Goal: Task Accomplishment & Management: Complete application form

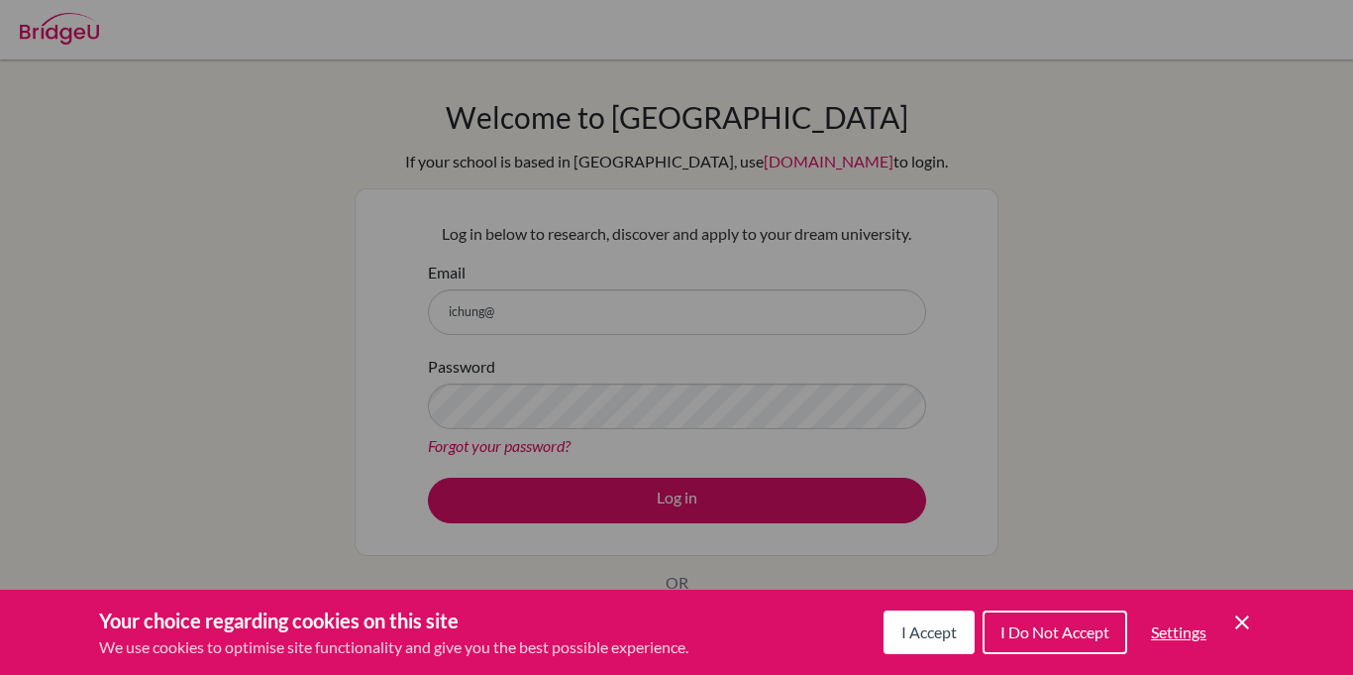
click at [1246, 618] on icon "Save and close" at bounding box center [1242, 622] width 14 height 14
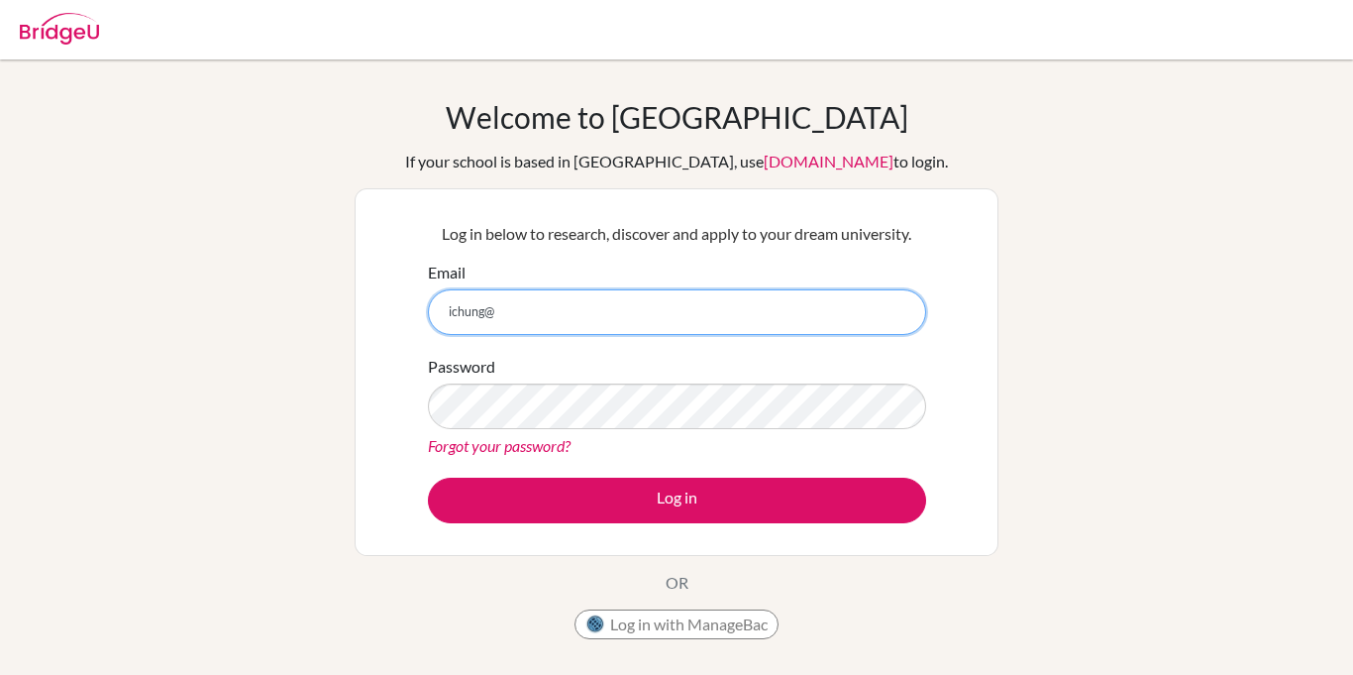
click at [604, 317] on input "ichung@" at bounding box center [677, 312] width 498 height 46
type input "[EMAIL_ADDRESS][DOMAIN_NAME]"
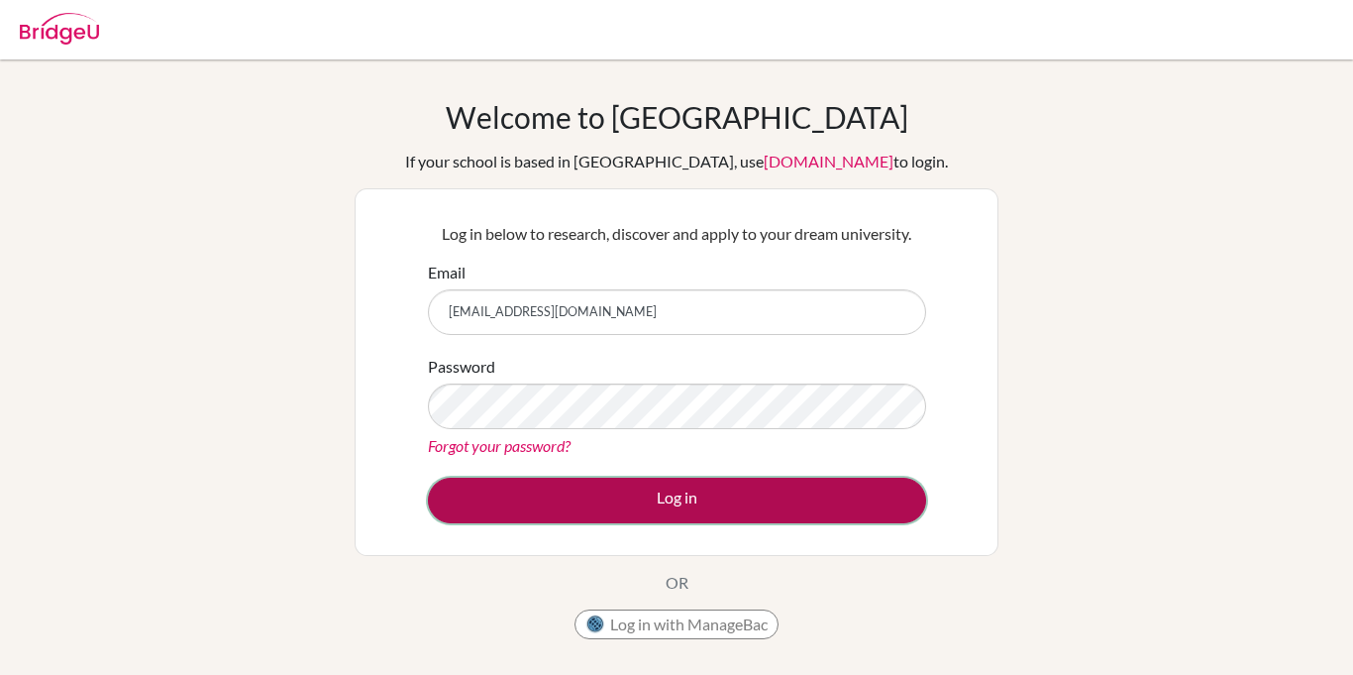
click at [754, 504] on button "Log in" at bounding box center [677, 501] width 498 height 46
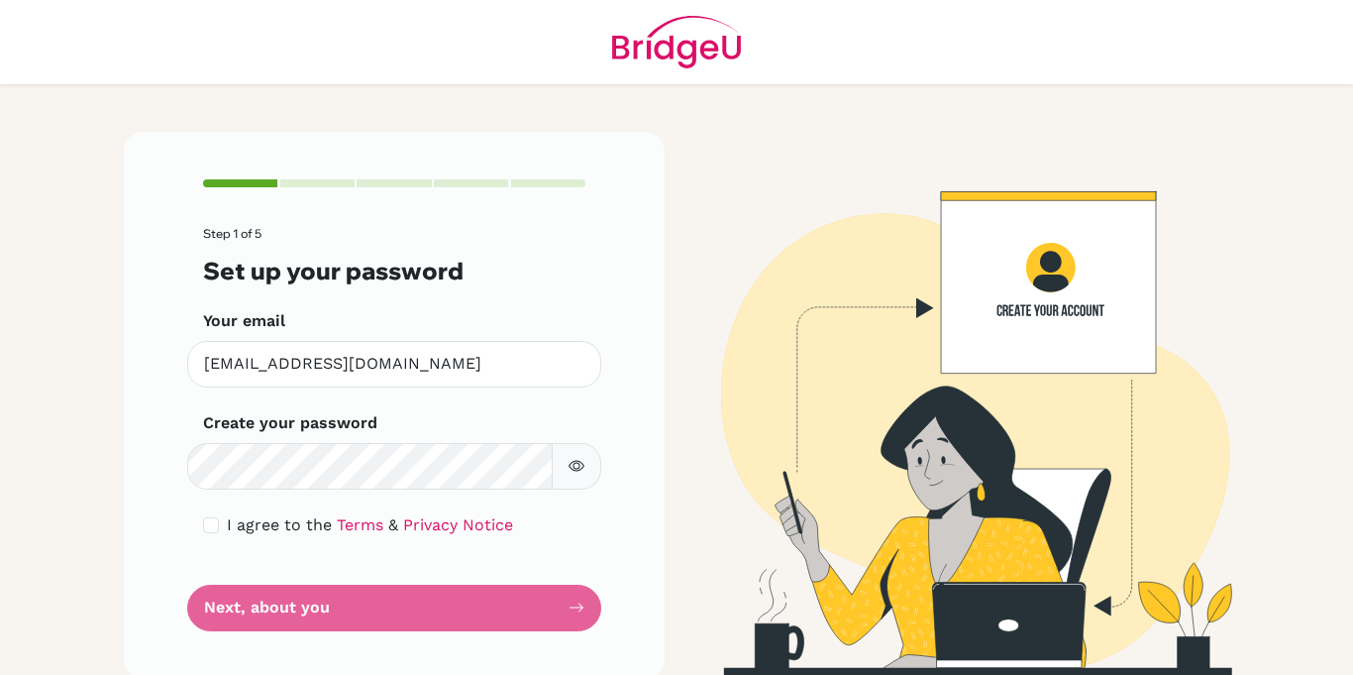
click at [569, 470] on icon "button" at bounding box center [577, 466] width 16 height 16
click at [210, 529] on input "checkbox" at bounding box center [211, 525] width 16 height 16
checkbox input "true"
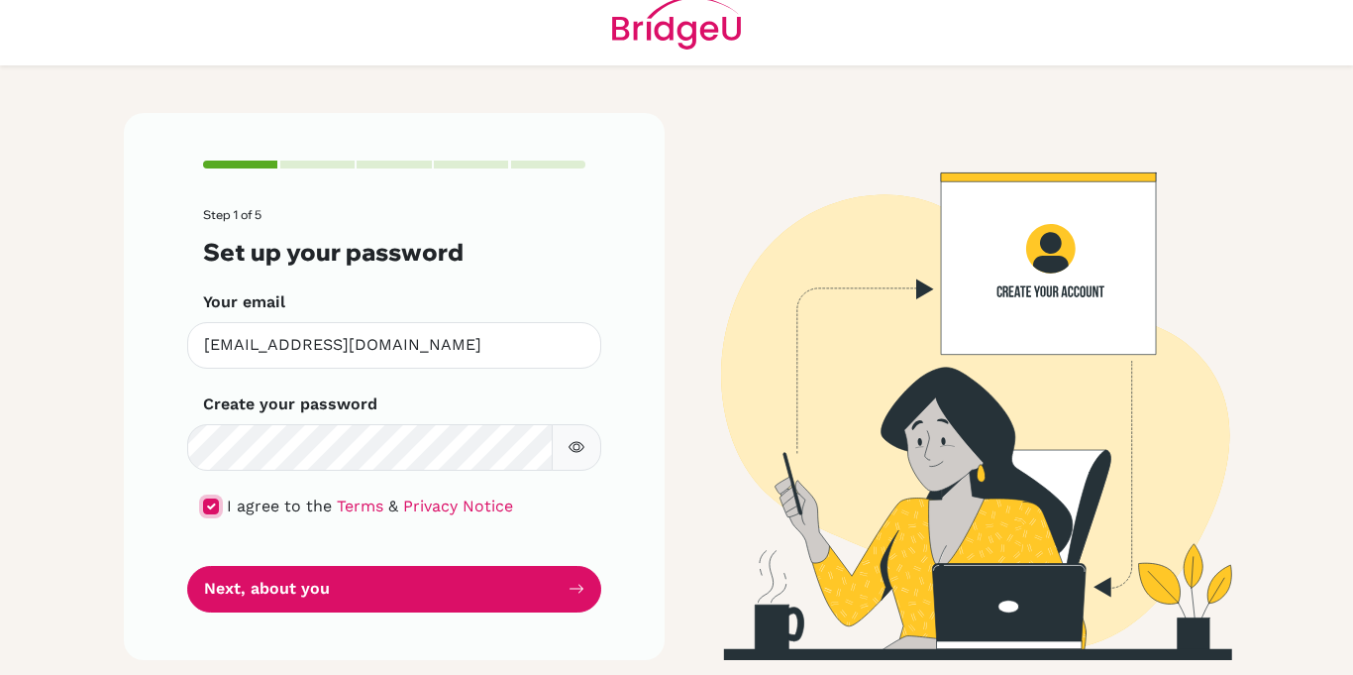
scroll to position [22, 0]
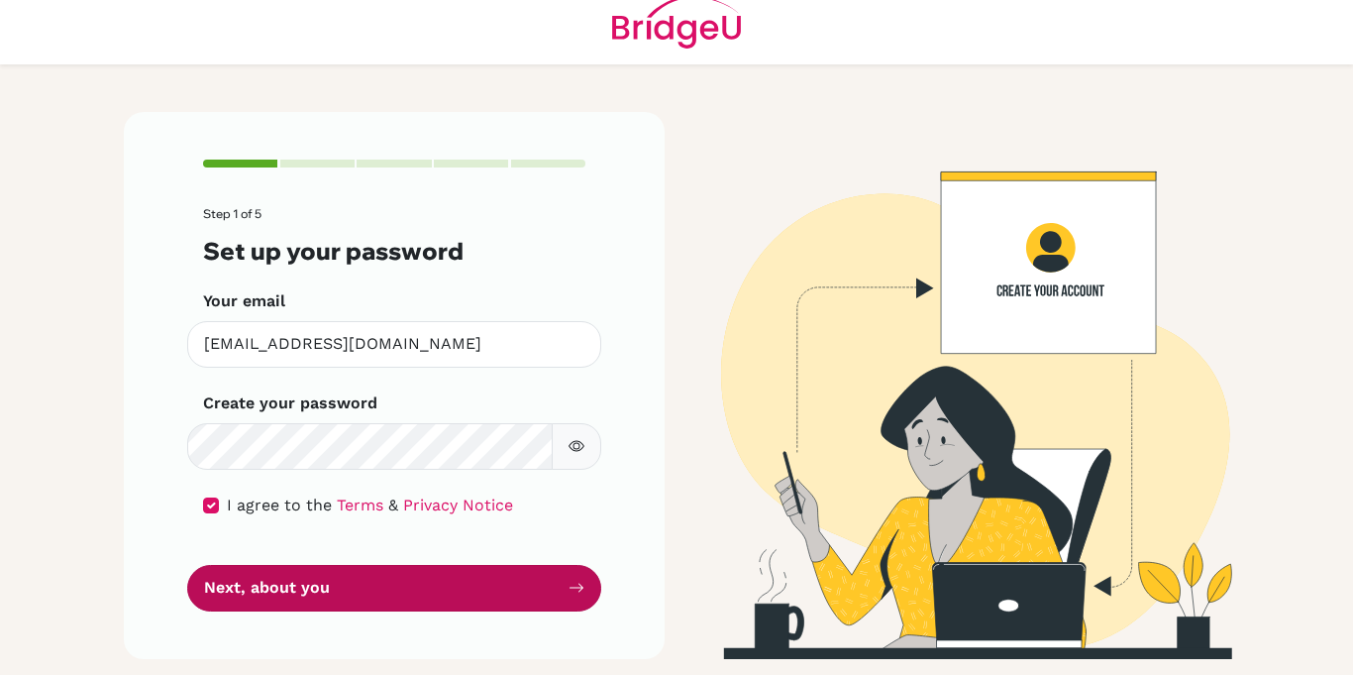
click at [291, 578] on button "Next, about you" at bounding box center [394, 588] width 414 height 47
